Goal: Information Seeking & Learning: Learn about a topic

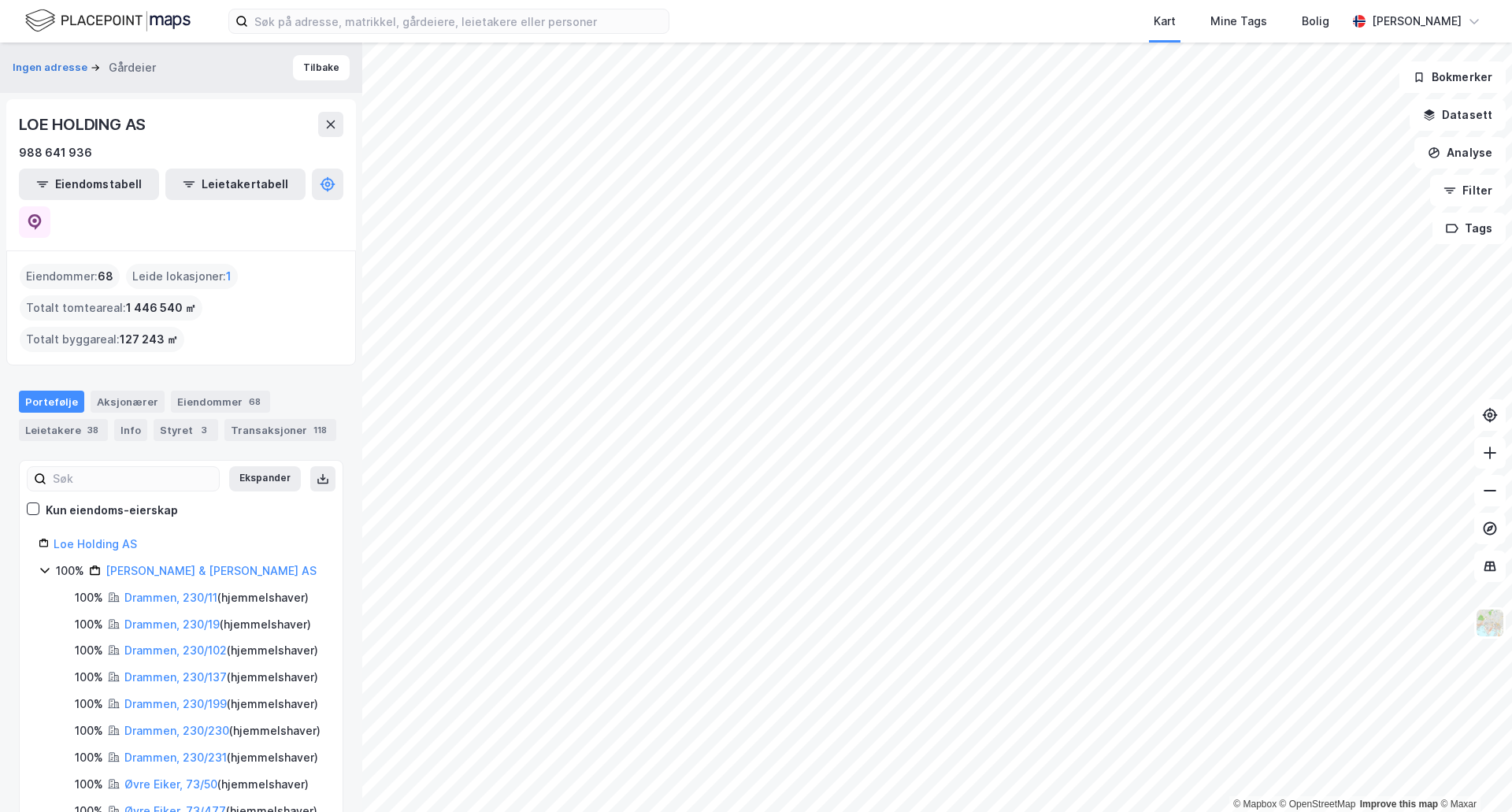
scroll to position [236, 0]
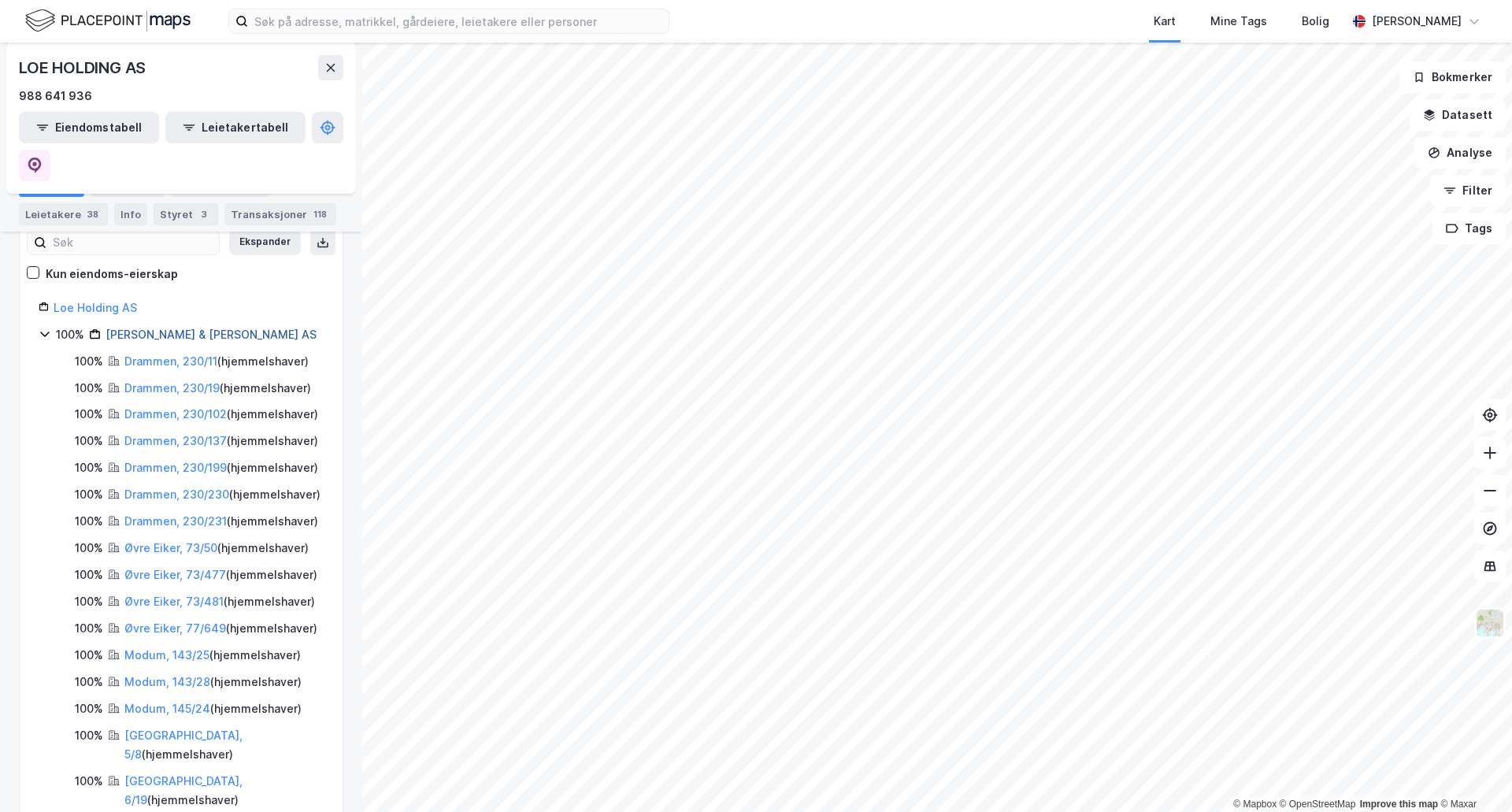
click at [146, 327] on link "[PERSON_NAME] & [PERSON_NAME] AS" at bounding box center [211, 334] width 211 height 14
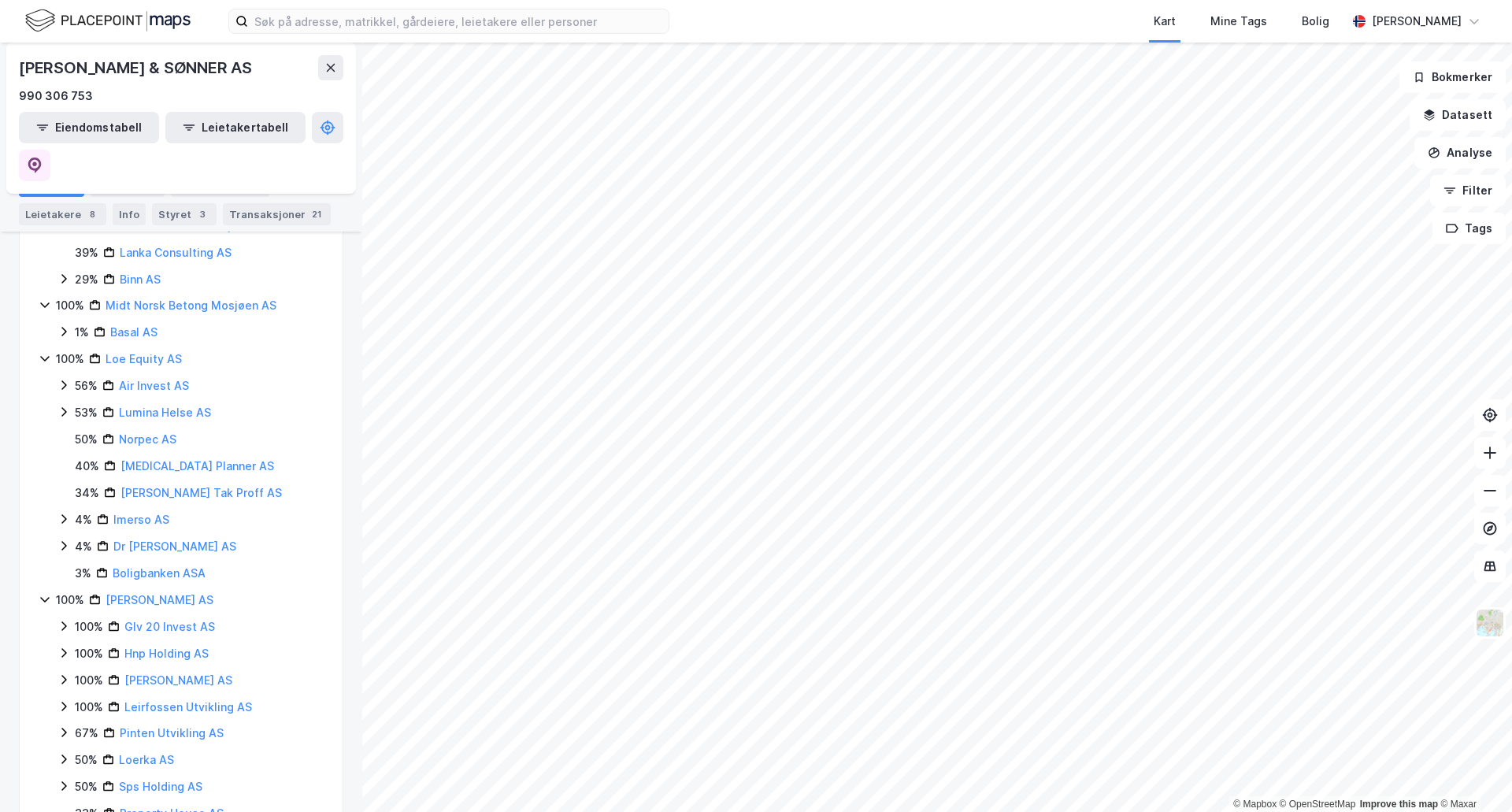
scroll to position [788, 0]
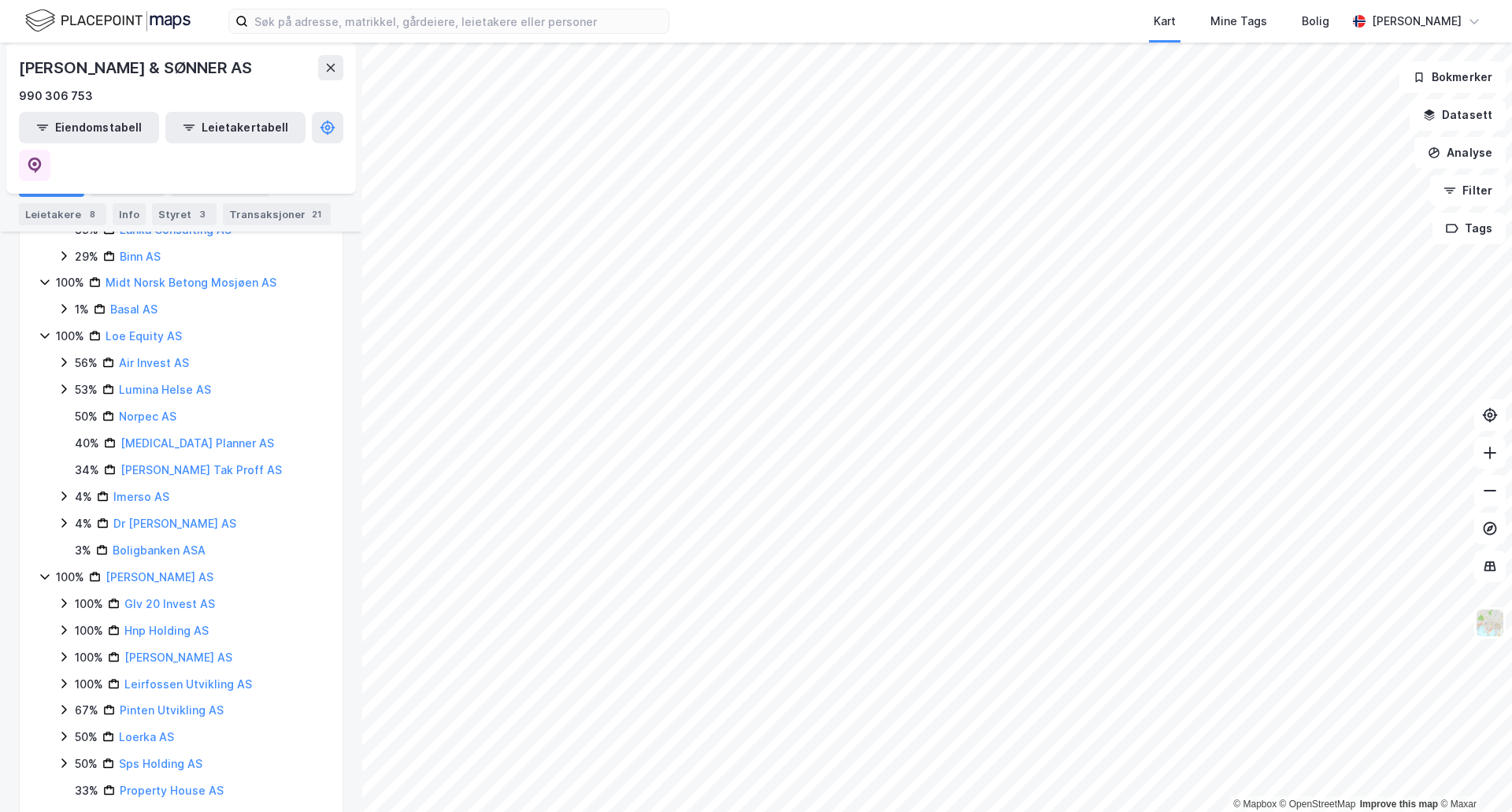
click at [191, 675] on div "Leirfossen Utvikling AS" at bounding box center [187, 684] width 127 height 18
click at [194, 678] on link "Leirfossen Utvikling AS" at bounding box center [187, 685] width 127 height 14
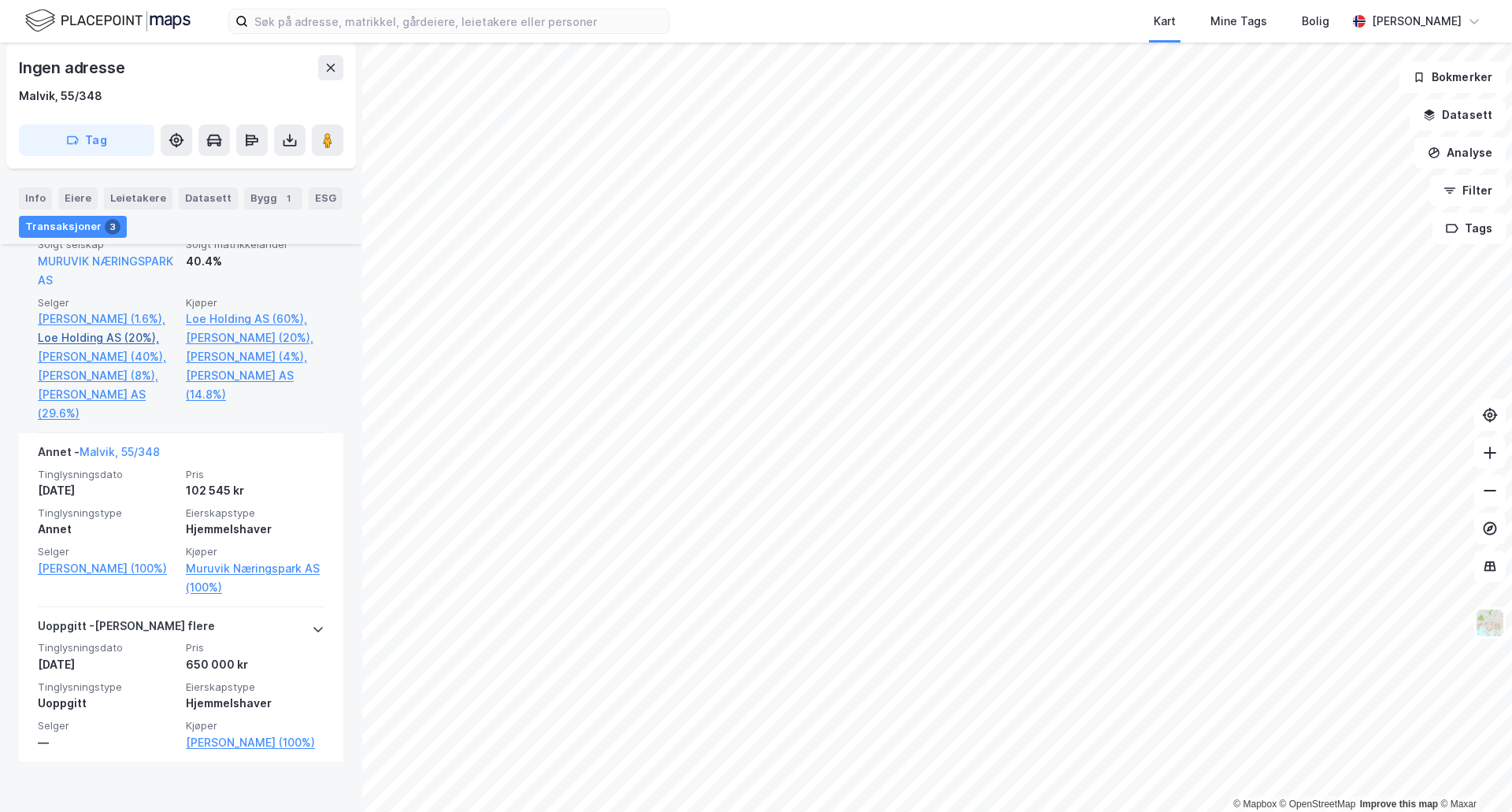
scroll to position [553, 0]
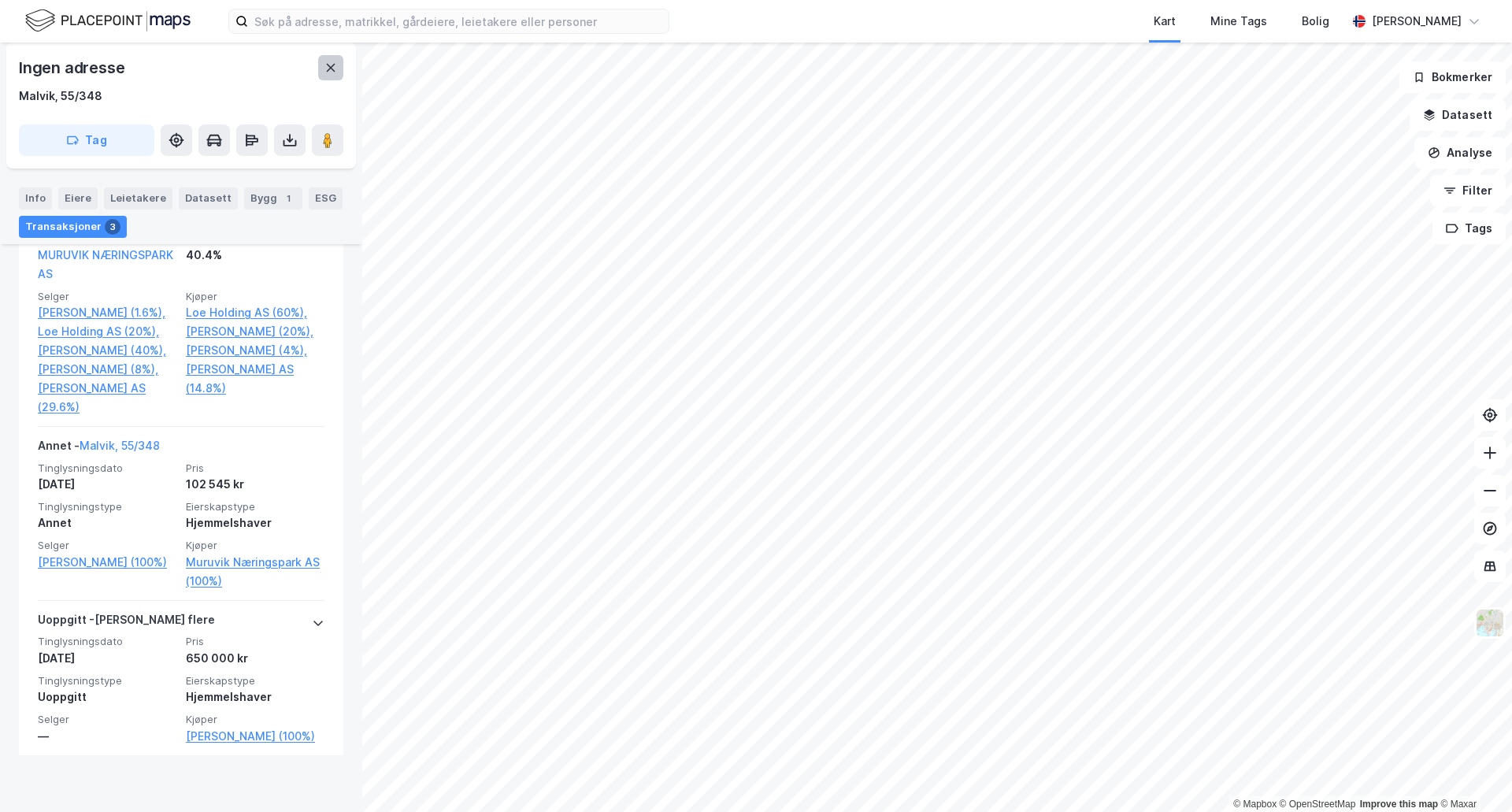
click at [331, 58] on button at bounding box center [331, 68] width 25 height 25
